Goal: Information Seeking & Learning: Find specific fact

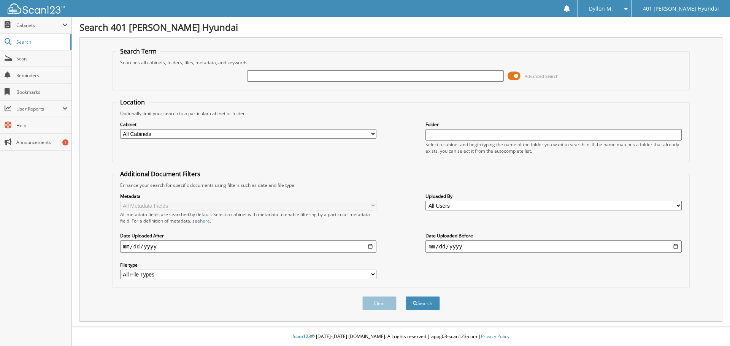
click at [281, 71] on input "text" at bounding box center [375, 75] width 256 height 11
click at [280, 72] on input "text" at bounding box center [375, 75] width 256 height 11
type input "[PERSON_NAME]"
click at [405, 296] on button "Search" at bounding box center [422, 303] width 34 height 14
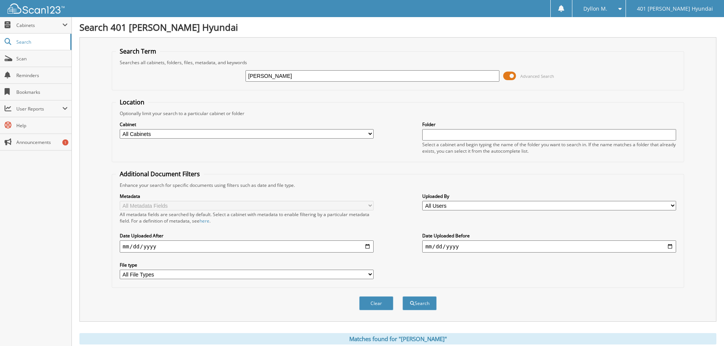
drag, startPoint x: 306, startPoint y: 74, endPoint x: 123, endPoint y: 81, distance: 182.1
click at [123, 81] on div "[PERSON_NAME] Advanced Search" at bounding box center [398, 76] width 564 height 21
paste input "25PA3127"
type input "25PA3127"
click at [402, 296] on button "Search" at bounding box center [419, 303] width 34 height 14
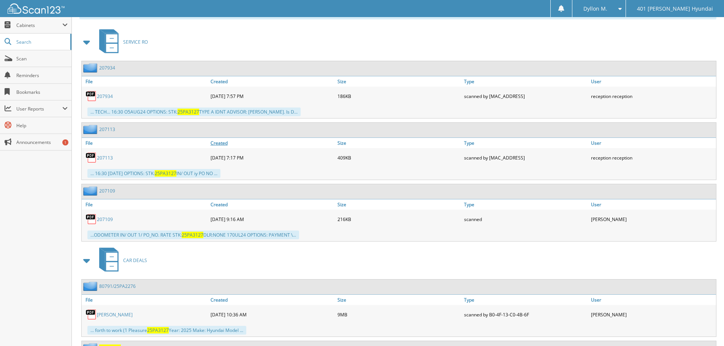
scroll to position [342, 0]
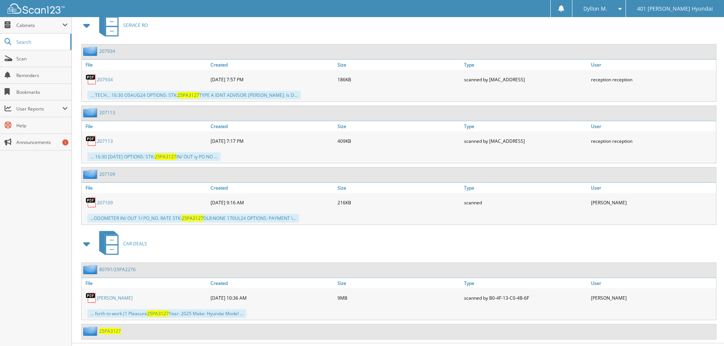
click at [160, 96] on div "... TECH... 16:30 O5AUG24 OPTIONS: STK: 25PA3127 TYPE A IDNT ADVISOR: [PERSON_N…" at bounding box center [193, 95] width 213 height 9
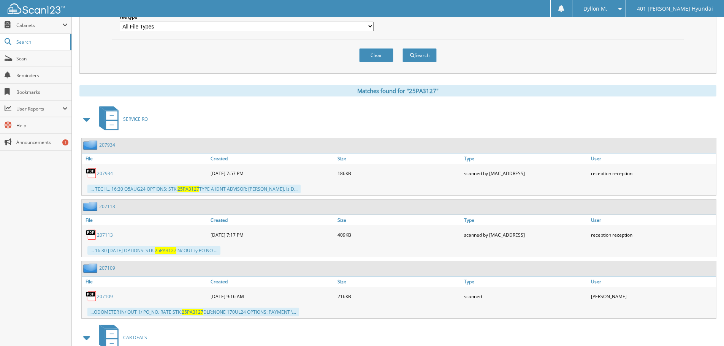
scroll to position [245, 0]
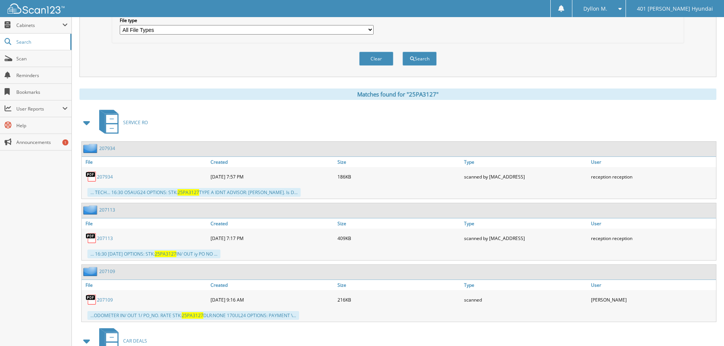
click at [101, 174] on link "207934" at bounding box center [105, 177] width 16 height 6
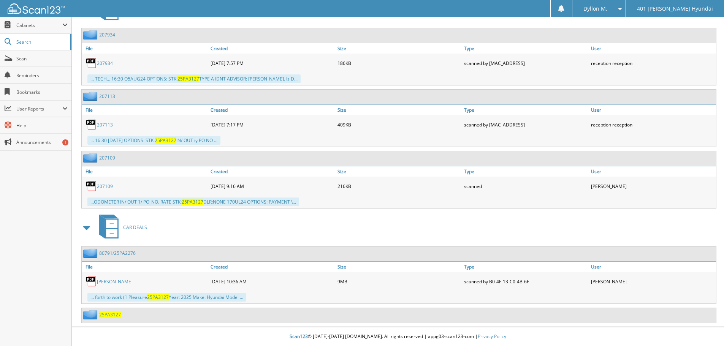
scroll to position [359, 0]
click at [109, 187] on link "207109" at bounding box center [105, 186] width 16 height 6
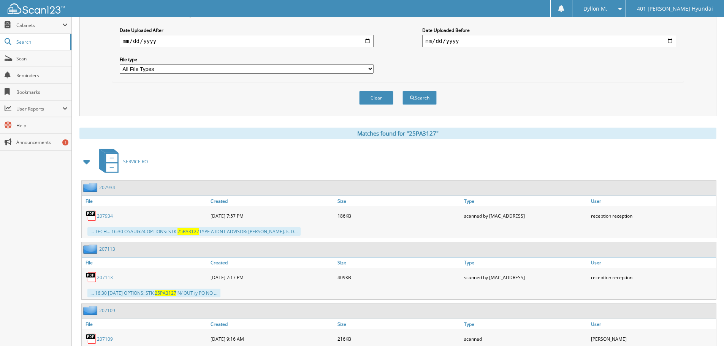
scroll to position [0, 0]
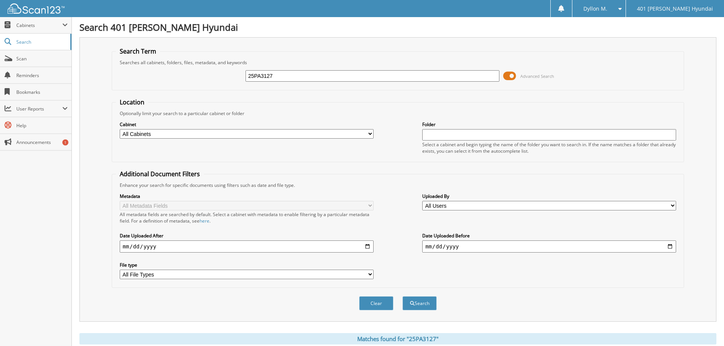
drag, startPoint x: 275, startPoint y: 76, endPoint x: 223, endPoint y: 75, distance: 52.1
click at [223, 76] on div "25PA3127 Advanced Search" at bounding box center [398, 76] width 564 height 21
paste input "KM8R5DGEXSU81"
type input "KM8R5DGEXSU813127"
click at [402, 296] on button "Search" at bounding box center [419, 303] width 34 height 14
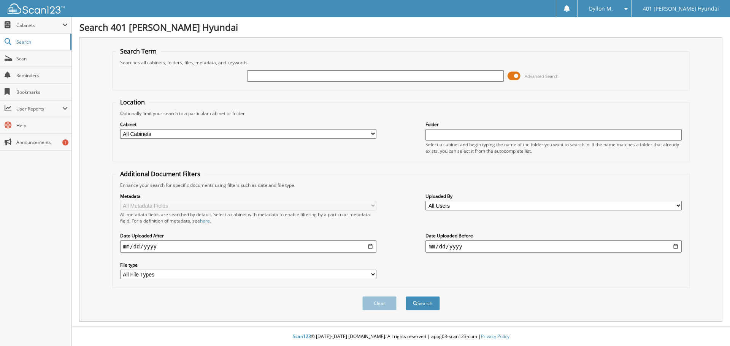
click at [289, 76] on input "text" at bounding box center [375, 75] width 256 height 11
type input "[US_VEHICLE_IDENTIFICATION_NUMBER]"
click at [405, 296] on button "Search" at bounding box center [422, 303] width 34 height 14
